Goal: Task Accomplishment & Management: Manage account settings

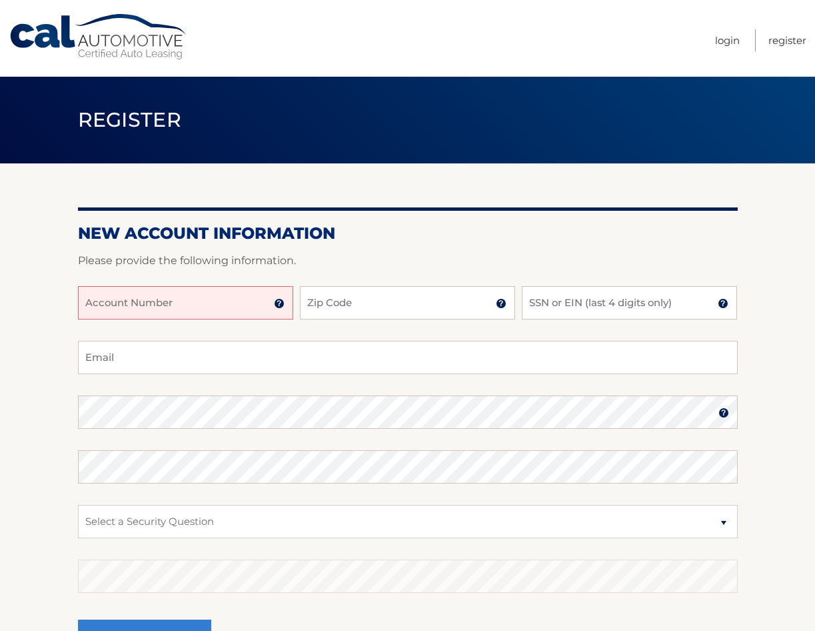
click at [197, 304] on input "Account Number" at bounding box center [185, 302] width 215 height 33
type input "44455993349"
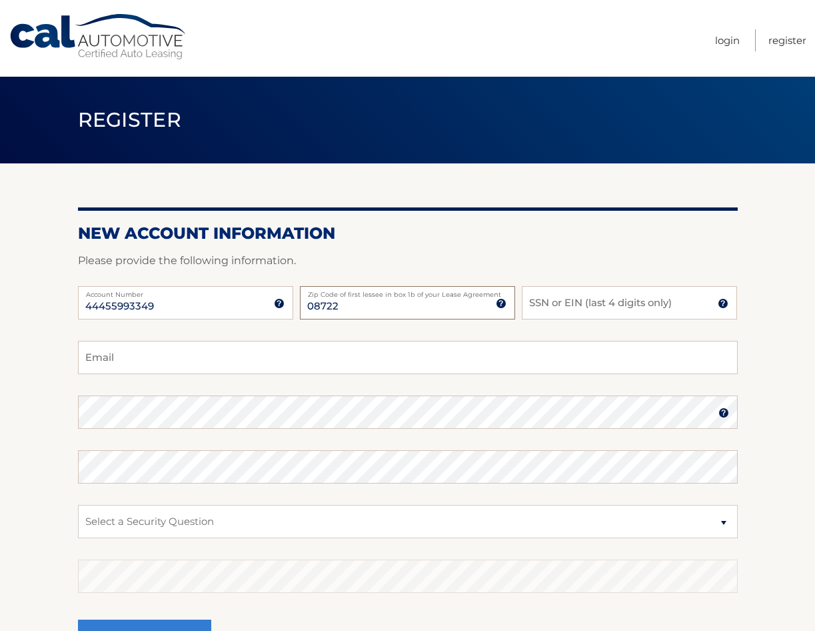
type input "08722"
type input "6331"
type input "jdhilbrandt@gmail.com"
click at [718, 519] on select "Select a Security Question What was the name of your elementary school? What is…" at bounding box center [408, 521] width 660 height 33
select select "3"
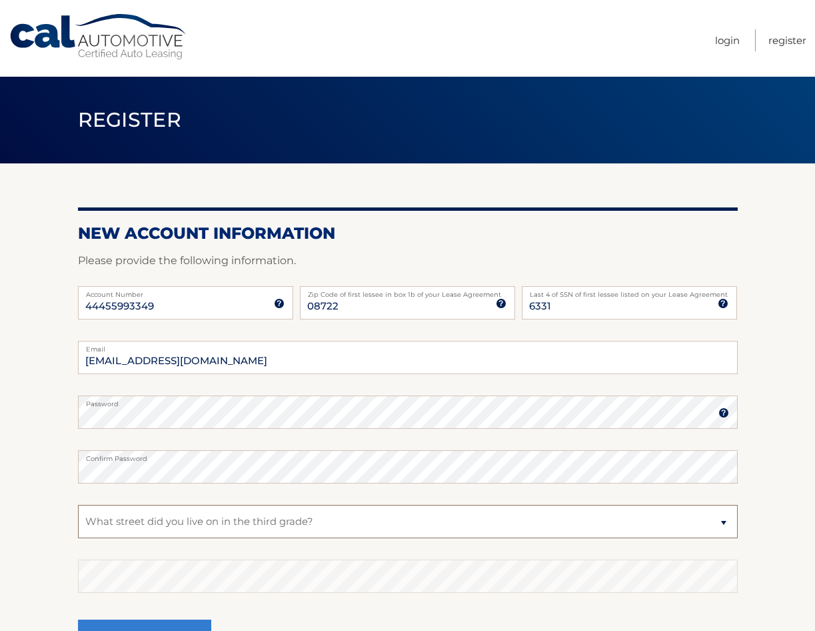
click at [78, 505] on select "Select a Security Question What was the name of your elementary school? What is…" at bounding box center [408, 521] width 660 height 33
click at [250, 523] on select "Select a Security Question What was the name of your elementary school? What is…" at bounding box center [408, 521] width 660 height 33
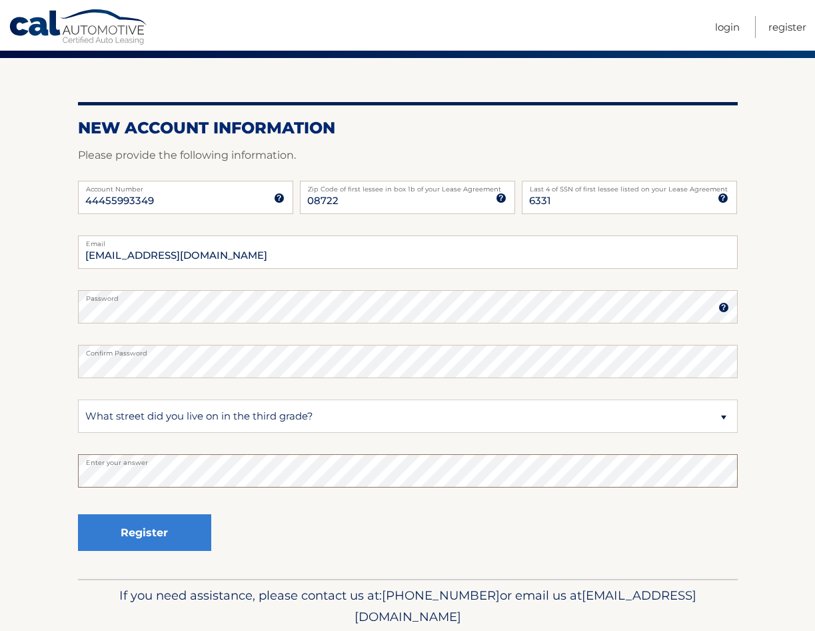
scroll to position [133, 0]
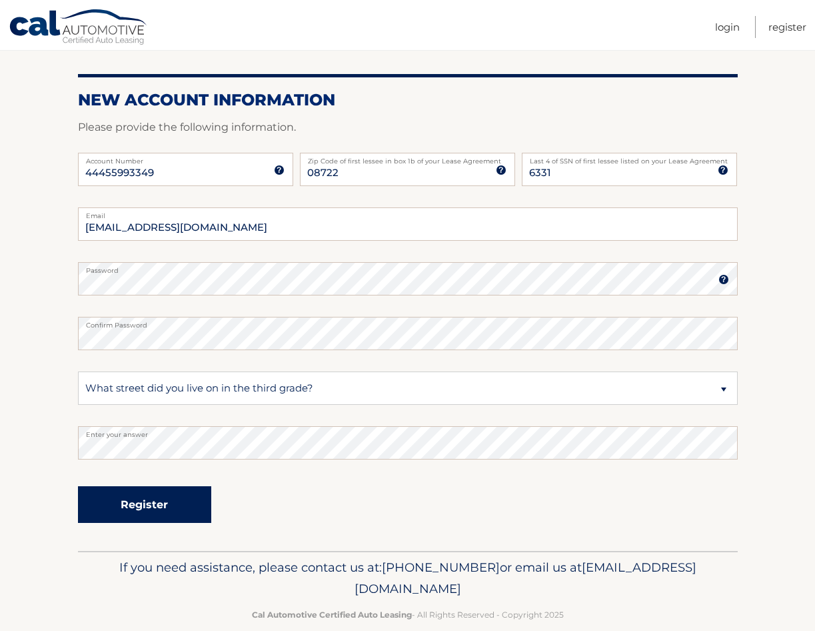
click at [156, 507] on button "Register" at bounding box center [144, 504] width 133 height 37
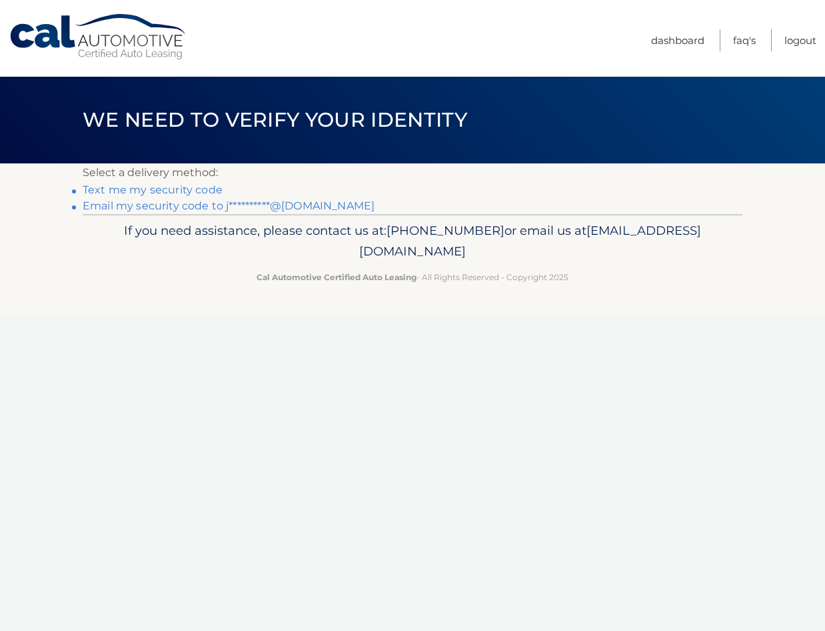
click at [131, 189] on link "Text me my security code" at bounding box center [153, 189] width 140 height 13
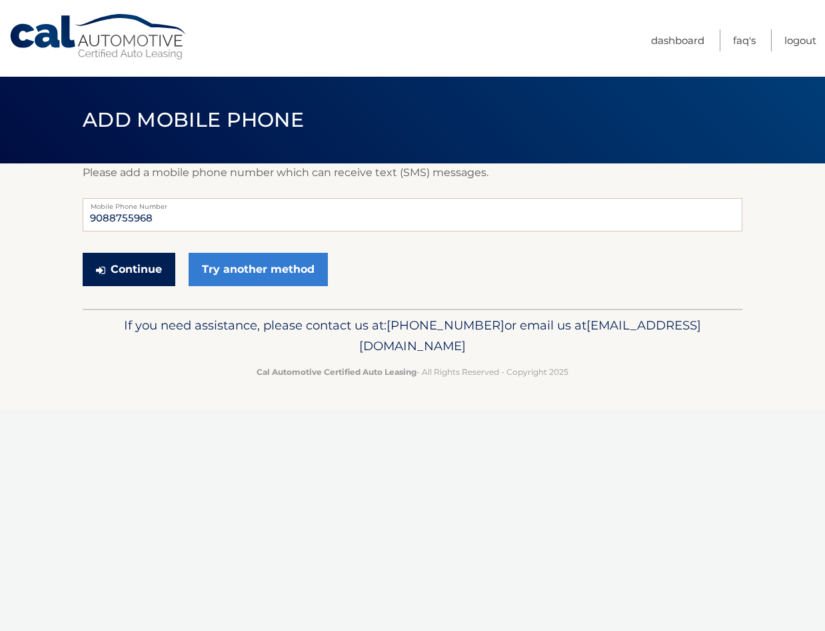
click at [157, 269] on button "Continue" at bounding box center [129, 269] width 93 height 33
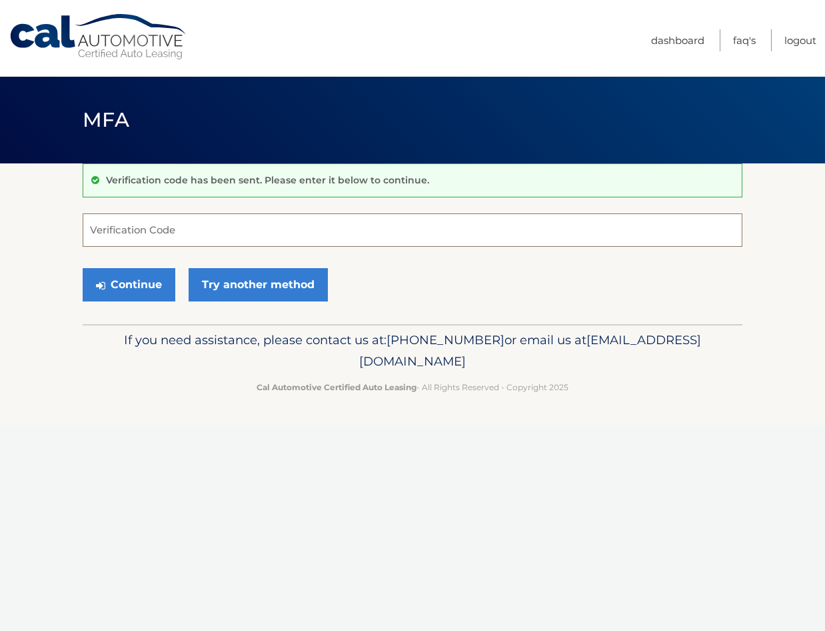
click at [213, 229] on input "Verification Code" at bounding box center [413, 229] width 660 height 33
type input "591461"
click at [136, 292] on button "Continue" at bounding box center [129, 284] width 93 height 33
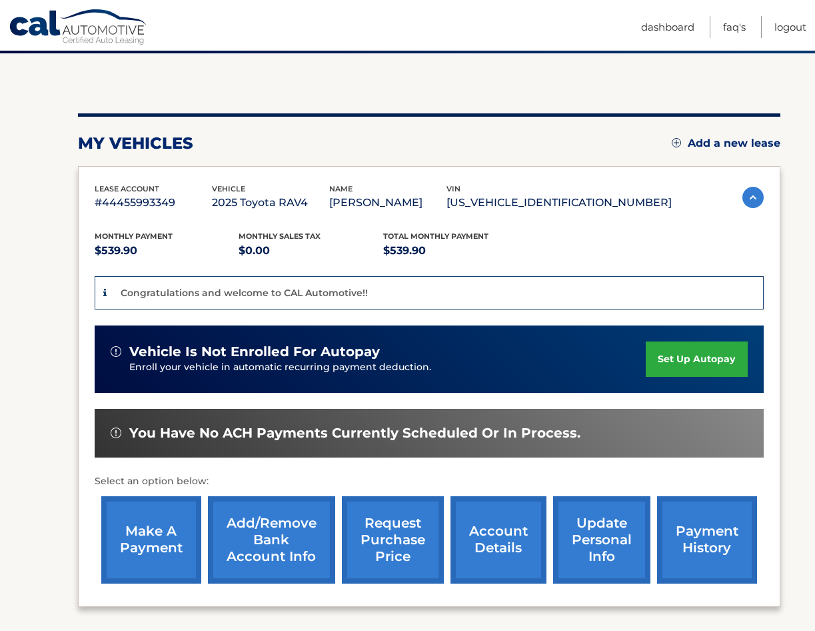
scroll to position [133, 0]
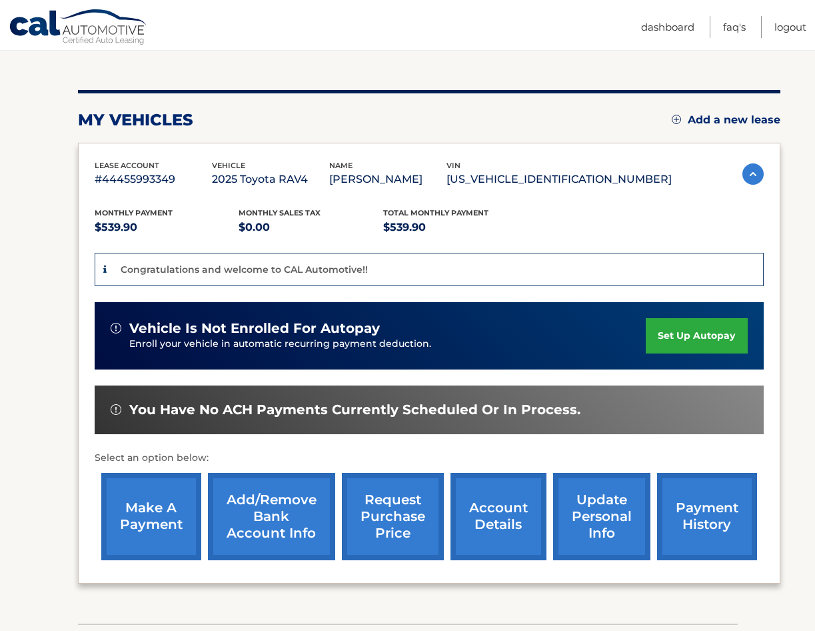
click at [685, 342] on link "set up autopay" at bounding box center [696, 335] width 101 height 35
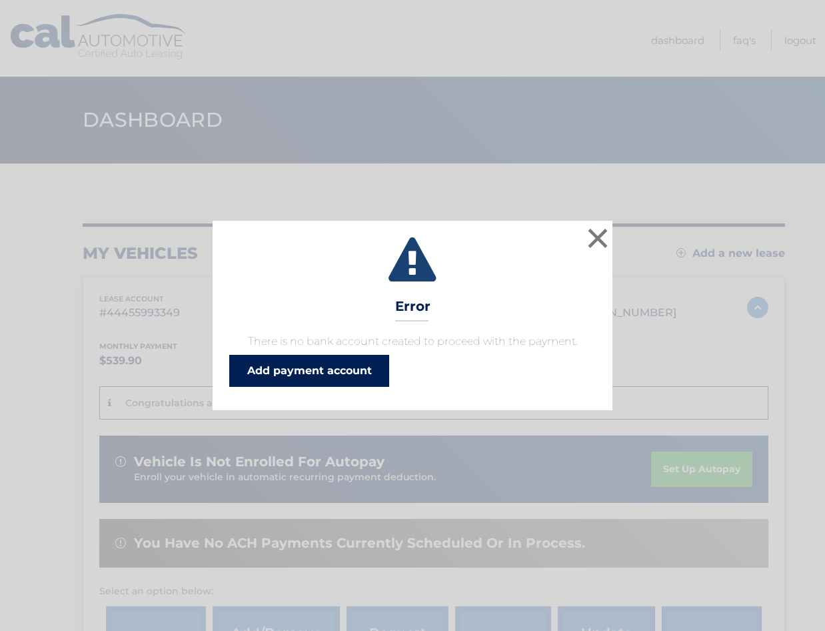
click at [334, 366] on link "Add payment account" at bounding box center [309, 371] width 160 height 32
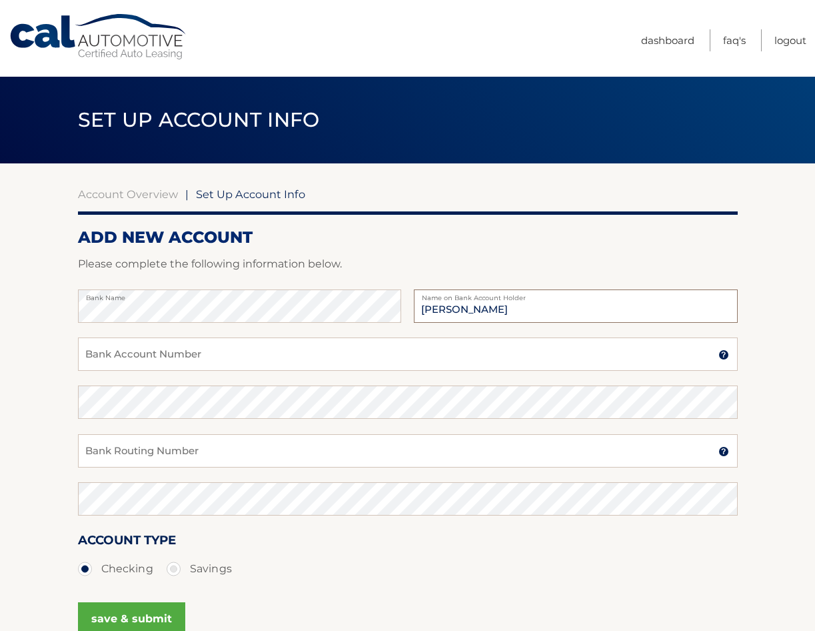
type input "[PERSON_NAME]"
click at [190, 345] on input "Bank Account Number" at bounding box center [408, 353] width 660 height 33
type input "1851120645"
type input "1"
click at [199, 447] on input "Bank Routing Number" at bounding box center [408, 450] width 660 height 33
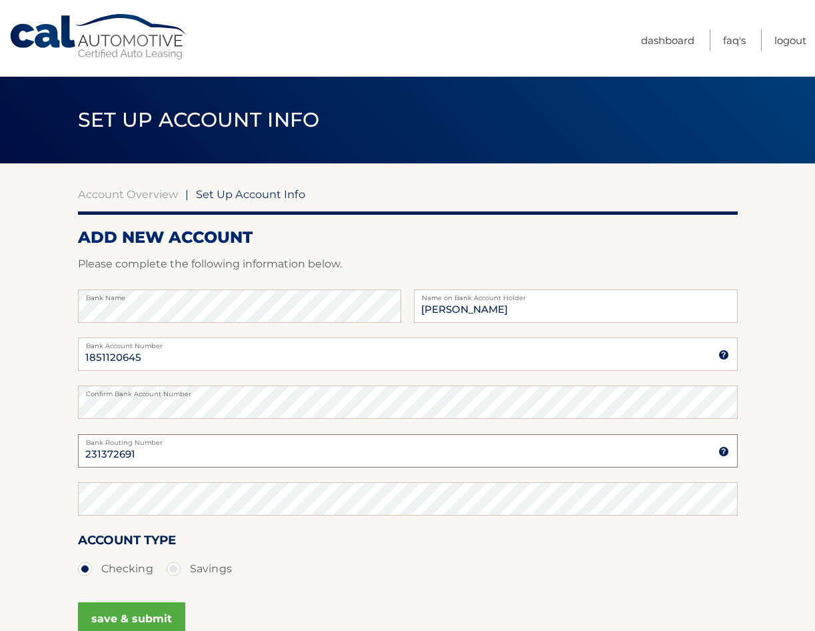
type input "231372691"
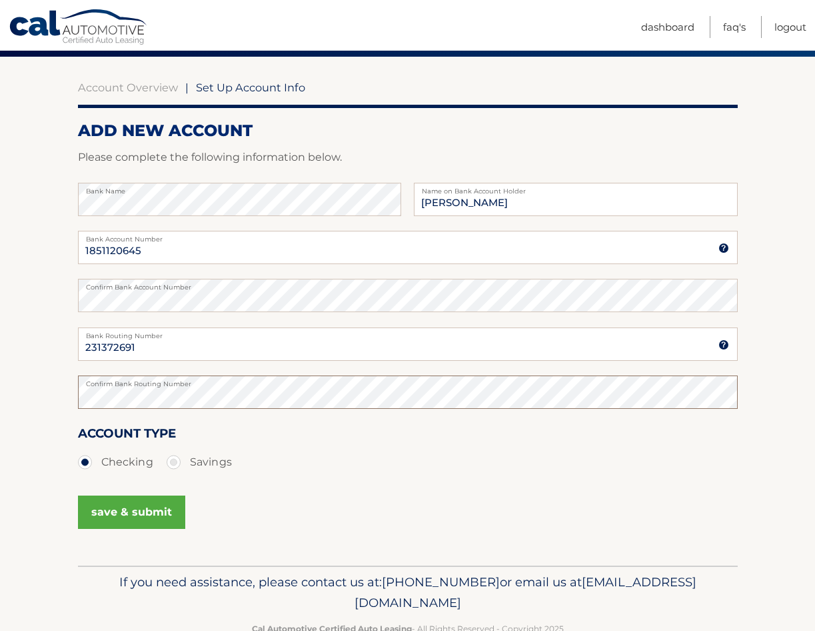
scroll to position [133, 0]
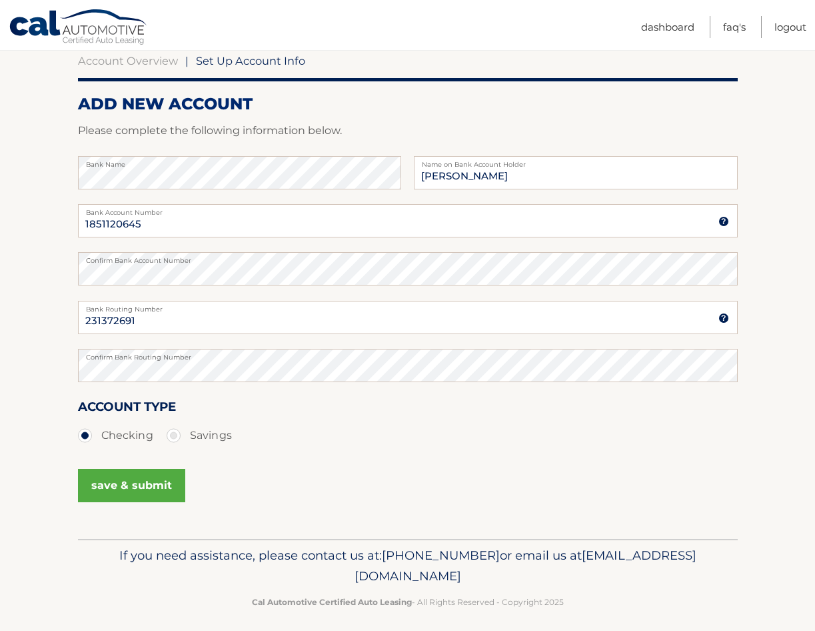
click at [109, 484] on button "save & submit" at bounding box center [131, 485] width 107 height 33
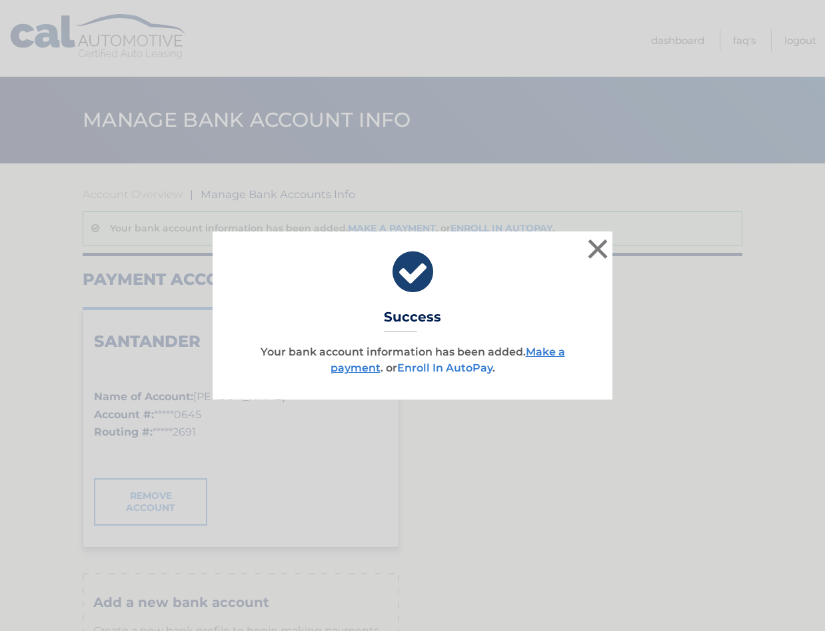
click at [452, 366] on link "Enroll In AutoPay" at bounding box center [444, 367] width 95 height 13
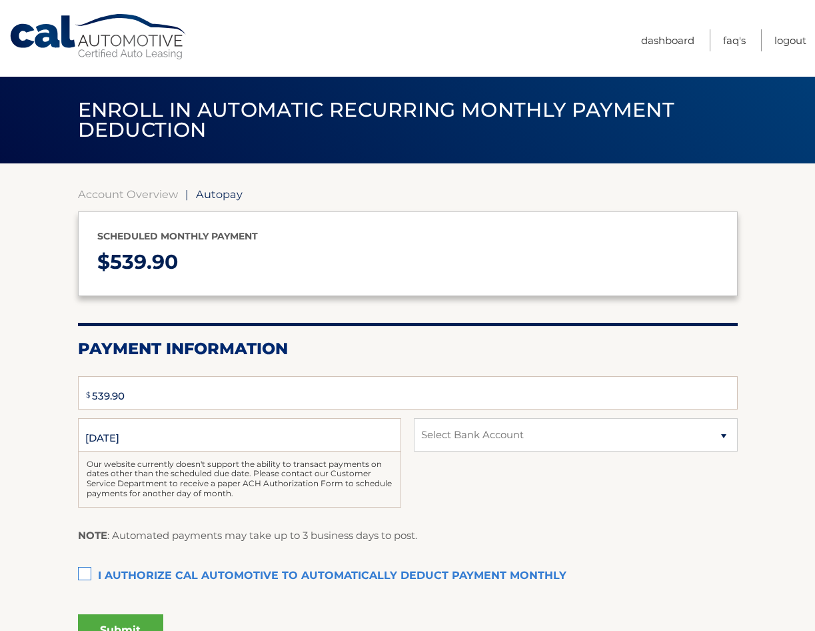
type input "539.9"
select select "ZDlhOWRiOTEtMzEwZS00OGU1LWI2MTQtMTZjNWRlNmU5YWY2"
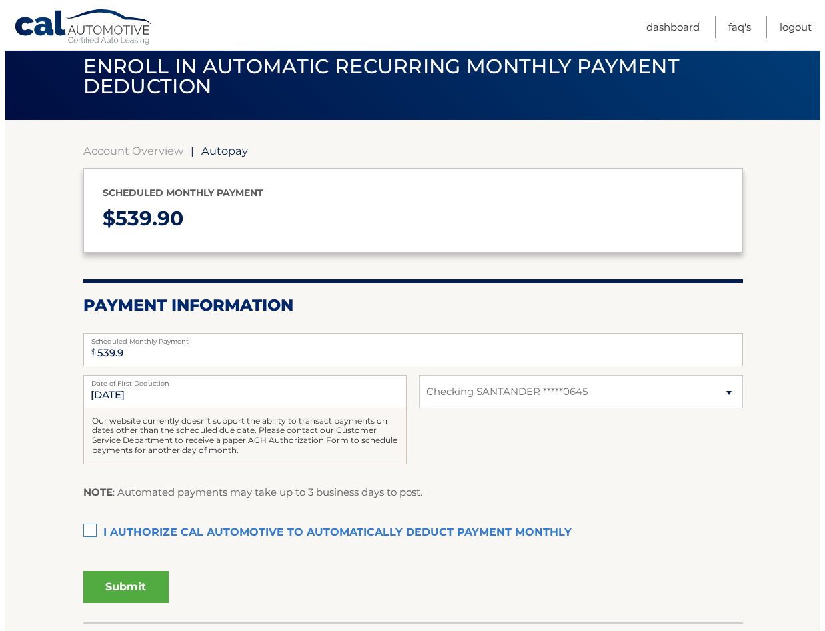
scroll to position [67, 0]
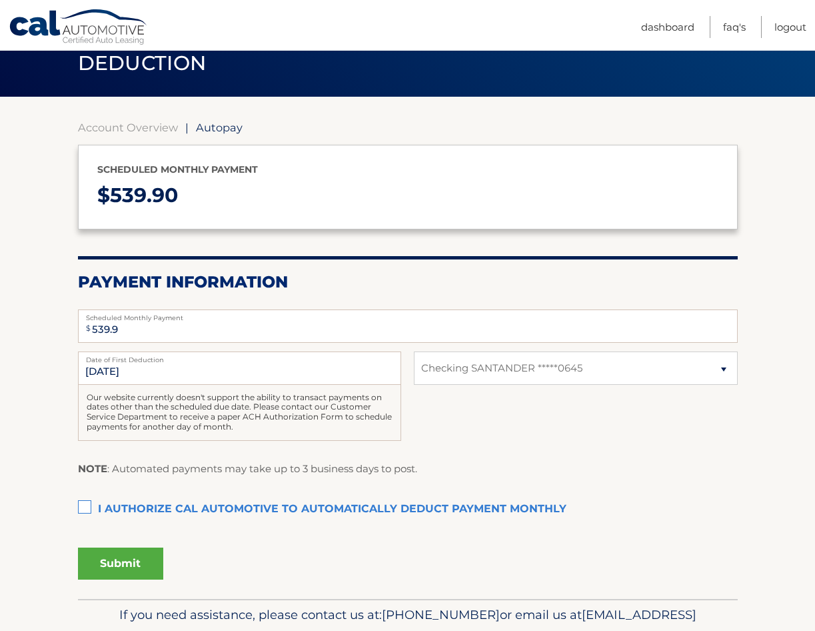
click at [83, 508] on label "I authorize cal automotive to automatically deduct payment monthly This checkbo…" at bounding box center [408, 509] width 660 height 27
click at [0, 0] on input "I authorize cal automotive to automatically deduct payment monthly This checkbo…" at bounding box center [0, 0] width 0 height 0
click at [148, 565] on button "Submit" at bounding box center [120, 563] width 85 height 32
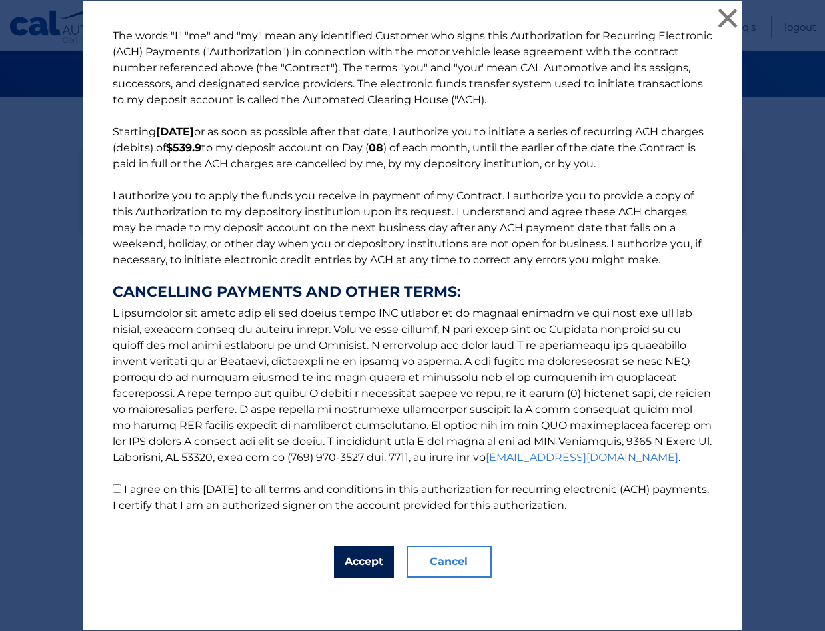
click at [345, 563] on button "Accept" at bounding box center [364, 561] width 60 height 32
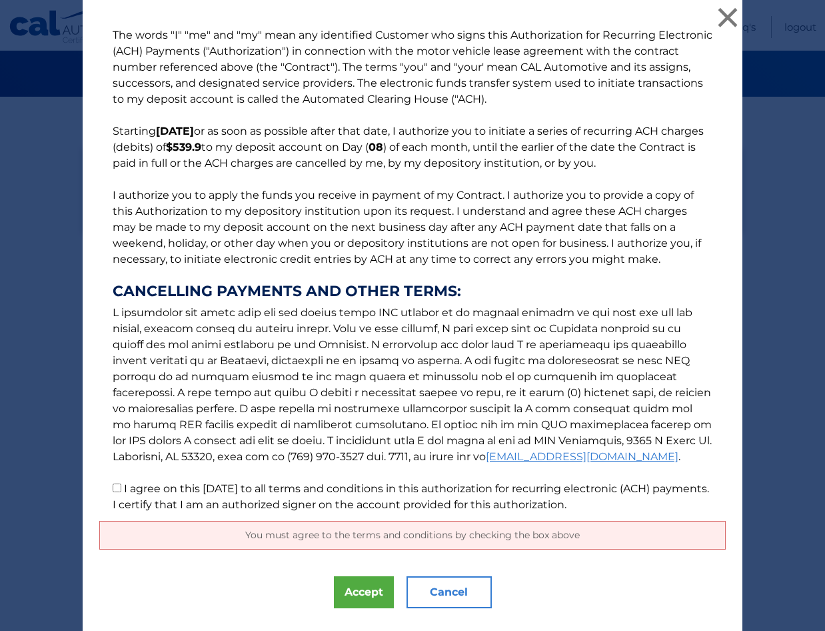
click at [115, 487] on input "I agree on this 09/05/2025 to all terms and conditions in this authorization fo…" at bounding box center [117, 487] width 9 height 9
checkbox input "true"
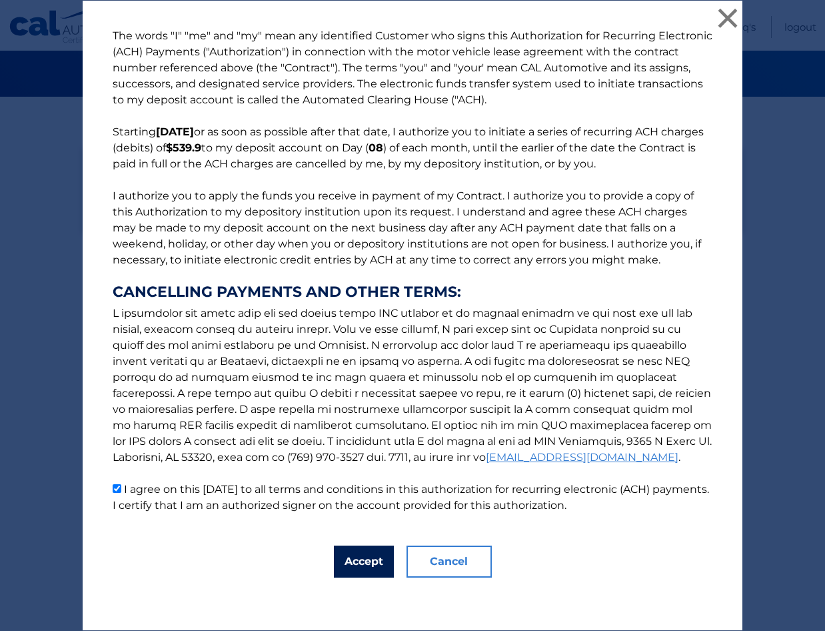
click at [351, 555] on button "Accept" at bounding box center [364, 561] width 60 height 32
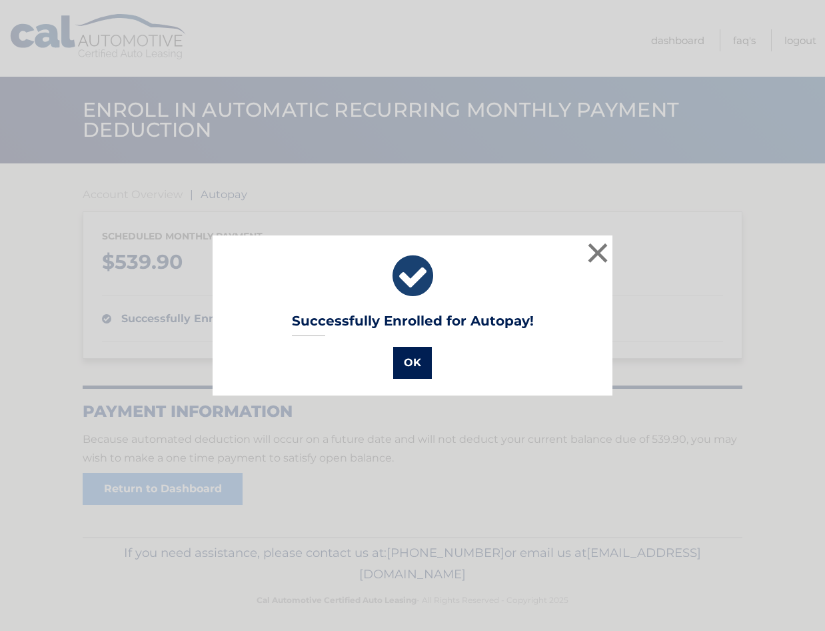
click at [407, 355] on button "OK" at bounding box center [412, 363] width 39 height 32
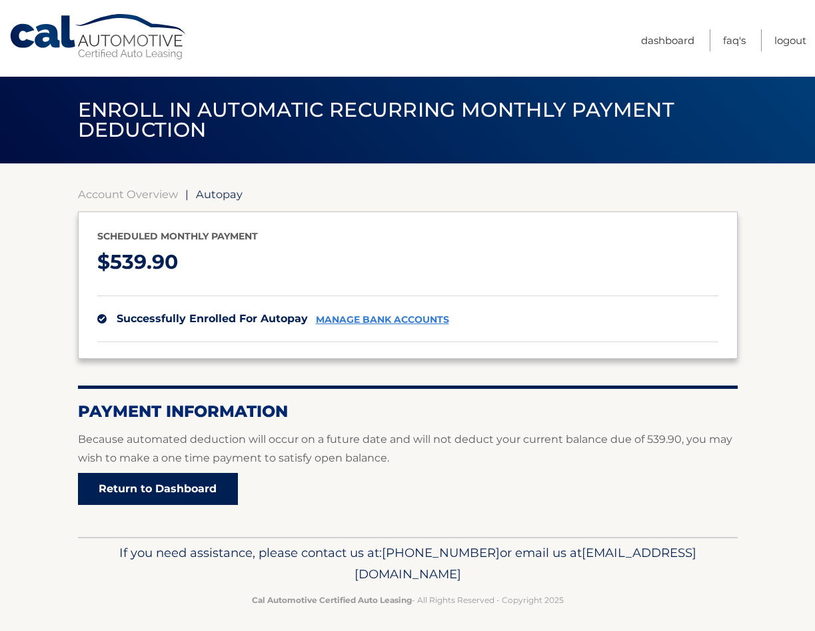
click at [171, 481] on link "Return to Dashboard" at bounding box center [158, 489] width 160 height 32
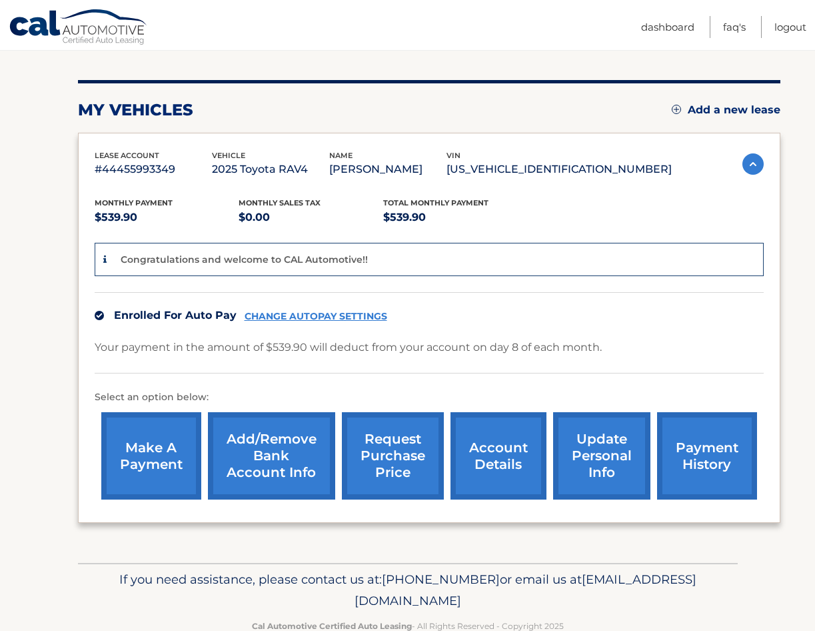
scroll to position [177, 0]
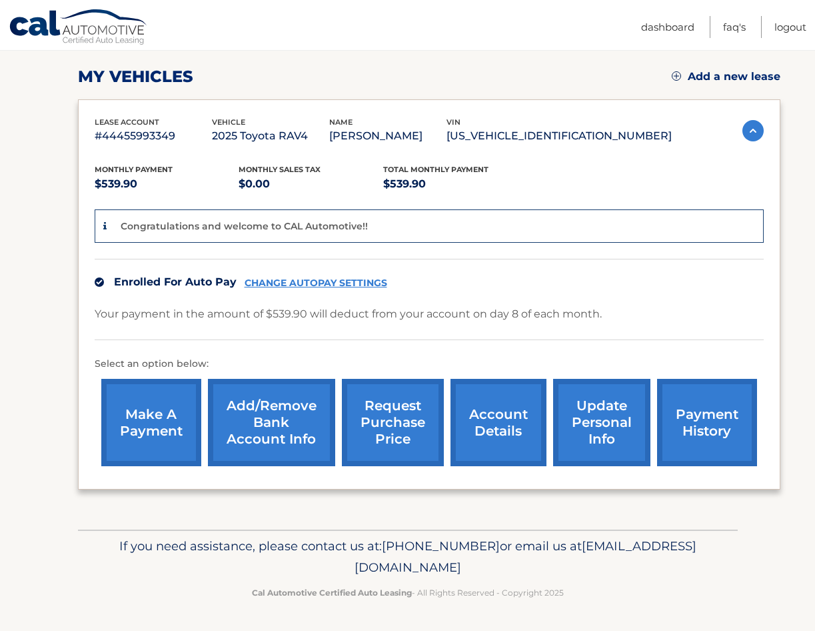
click at [492, 411] on link "account details" at bounding box center [499, 422] width 96 height 87
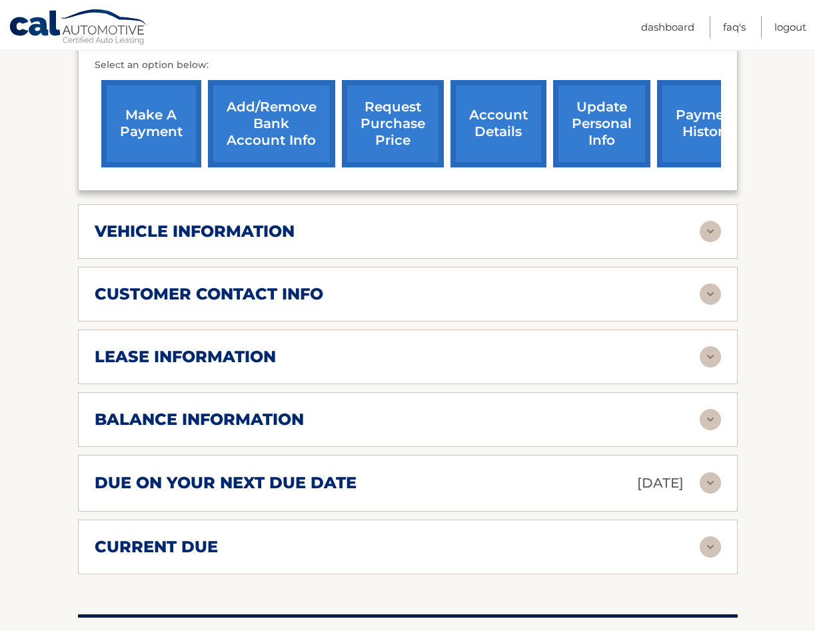
scroll to position [467, 0]
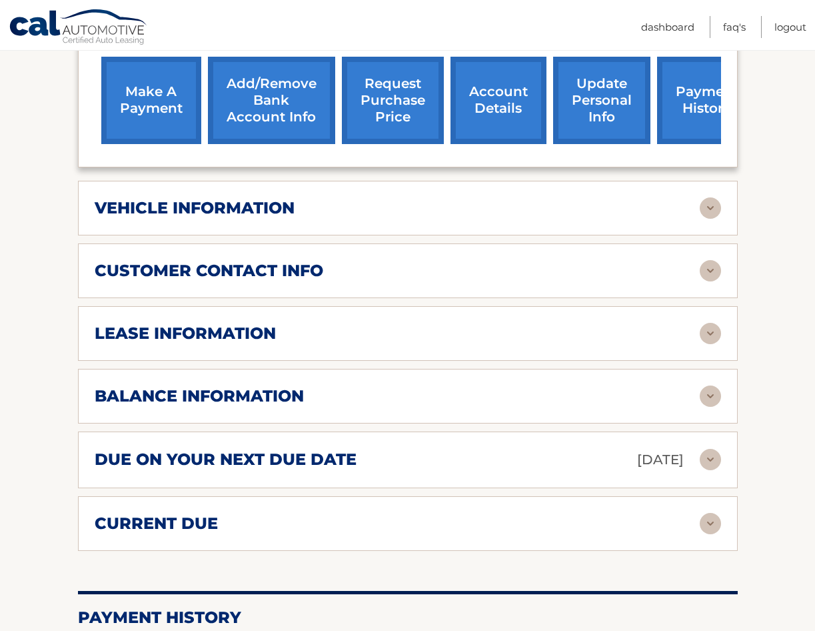
click at [703, 395] on img at bounding box center [710, 395] width 21 height 21
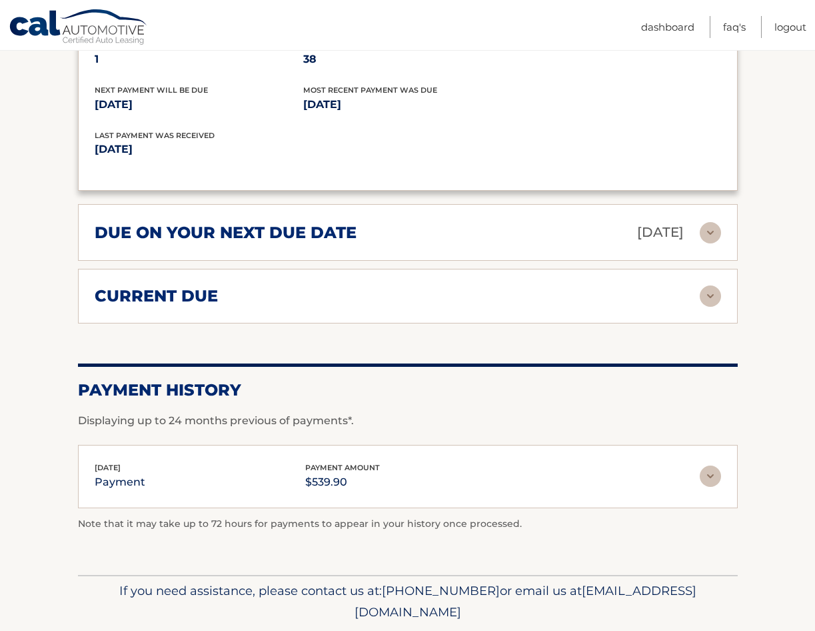
scroll to position [867, 0]
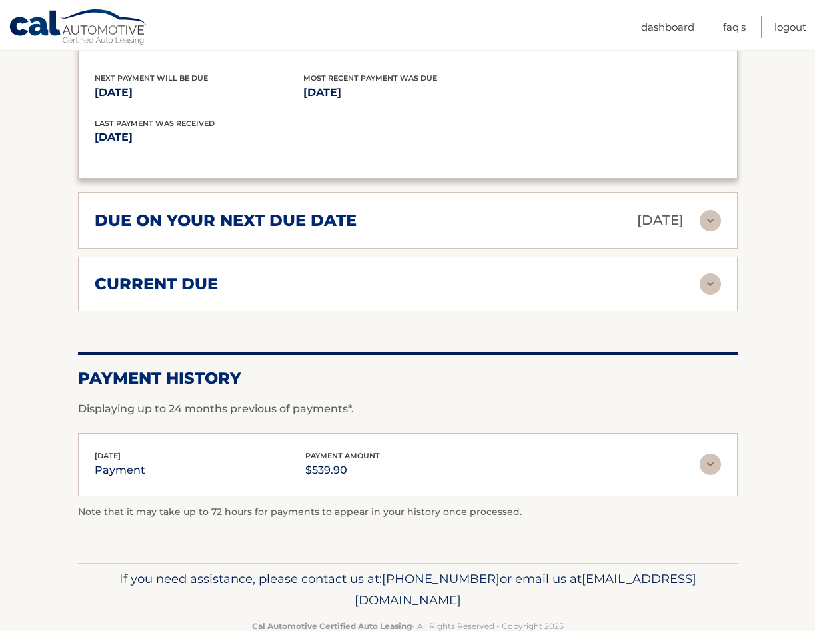
click at [711, 279] on img at bounding box center [710, 283] width 21 height 21
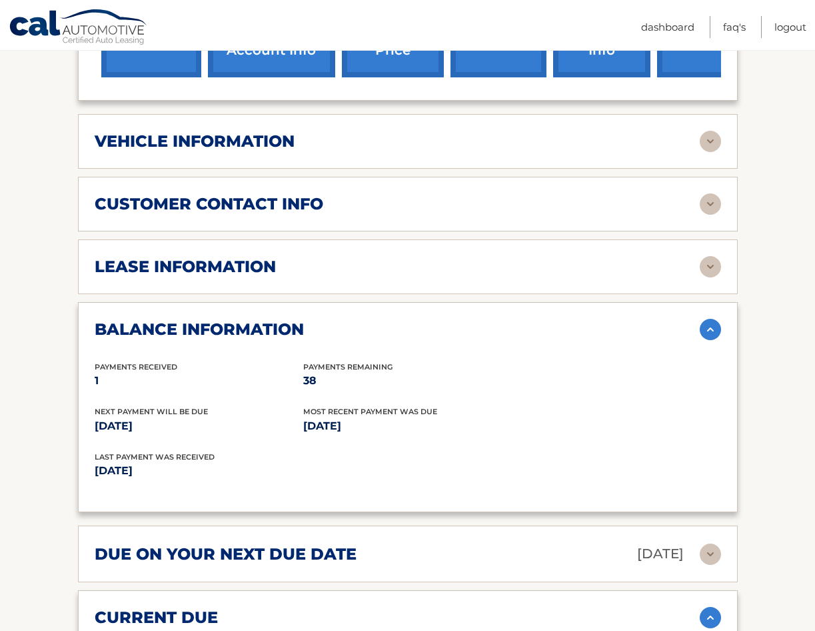
scroll to position [467, 0]
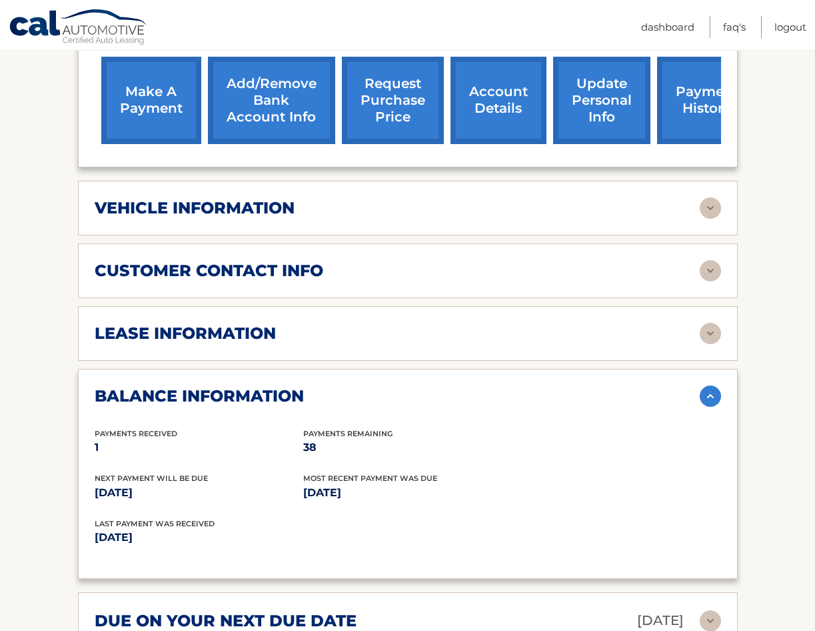
click at [709, 330] on img at bounding box center [710, 333] width 21 height 21
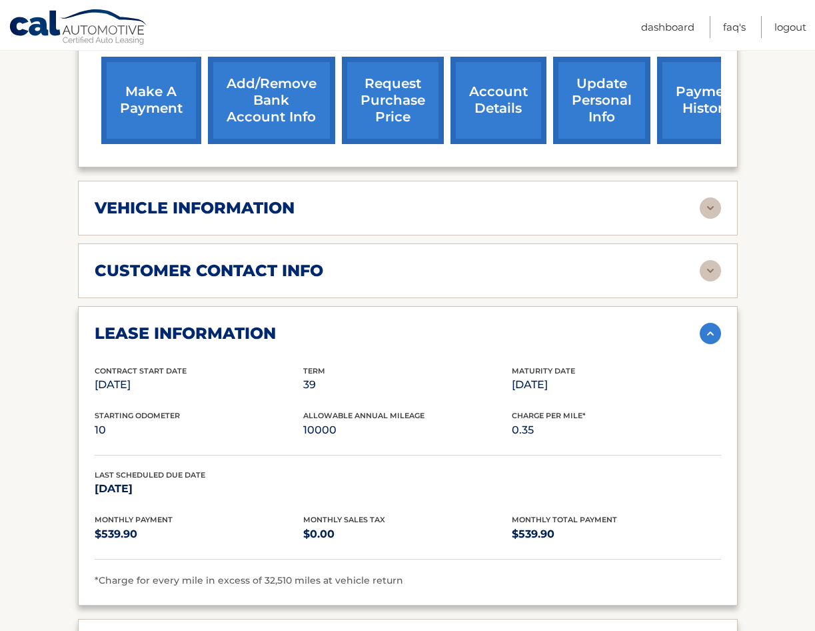
click at [707, 272] on img at bounding box center [710, 270] width 21 height 21
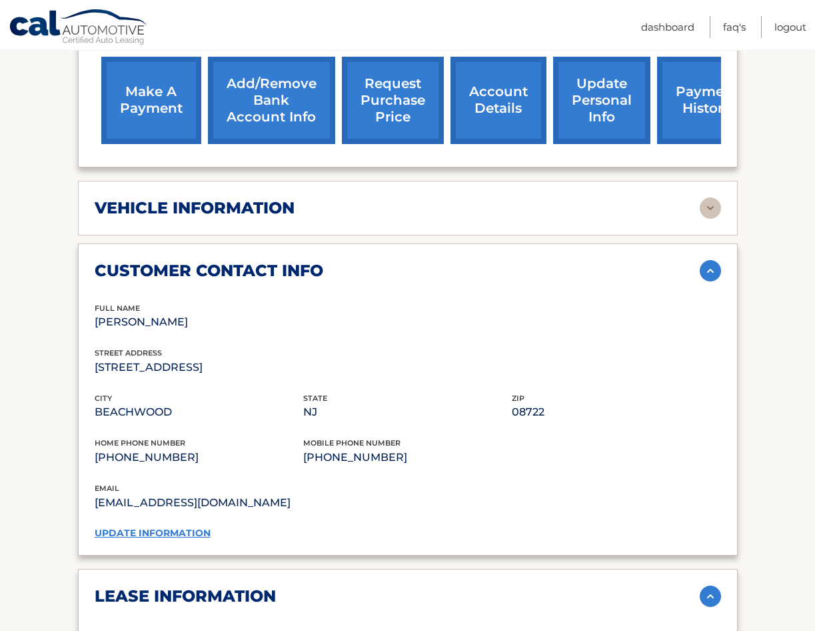
click at [715, 208] on img at bounding box center [710, 207] width 21 height 21
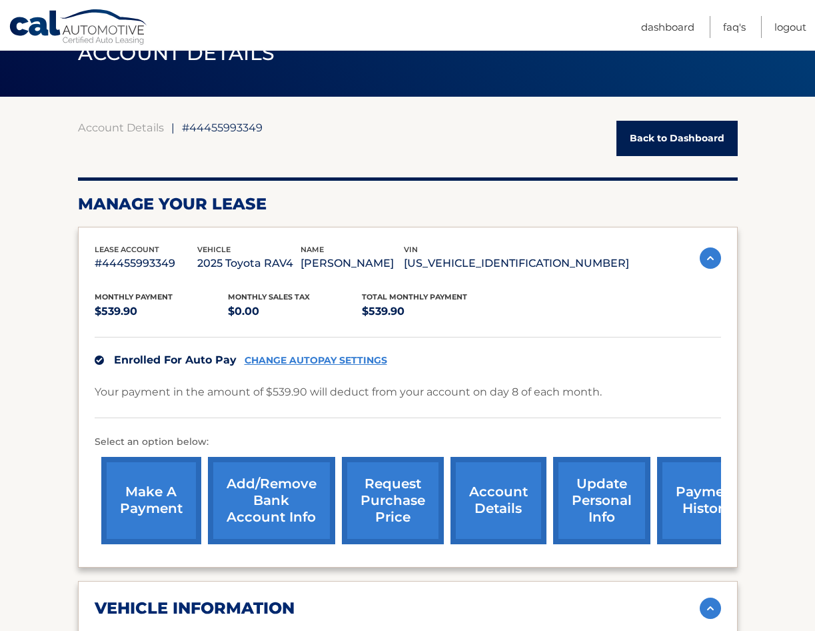
scroll to position [0, 0]
